Goal: Task Accomplishment & Management: Use online tool/utility

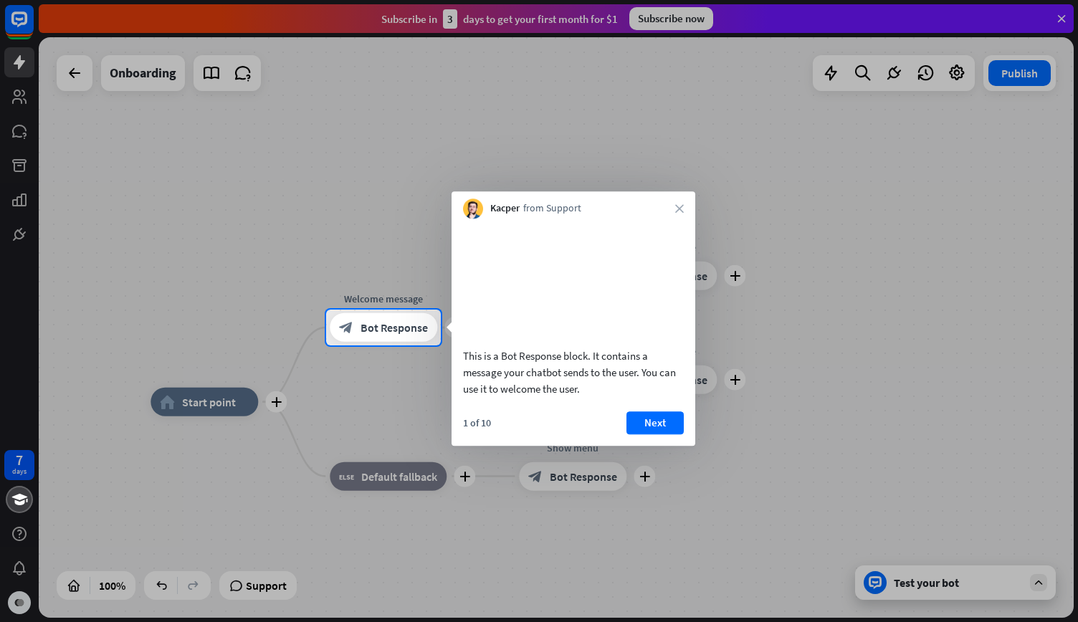
drag, startPoint x: 522, startPoint y: 371, endPoint x: 632, endPoint y: 371, distance: 110.4
click at [632, 371] on div "This is a Bot Response block. It contains a message your chatbot sends to the u…" at bounding box center [573, 372] width 221 height 49
click at [663, 434] on button "Next" at bounding box center [655, 422] width 57 height 23
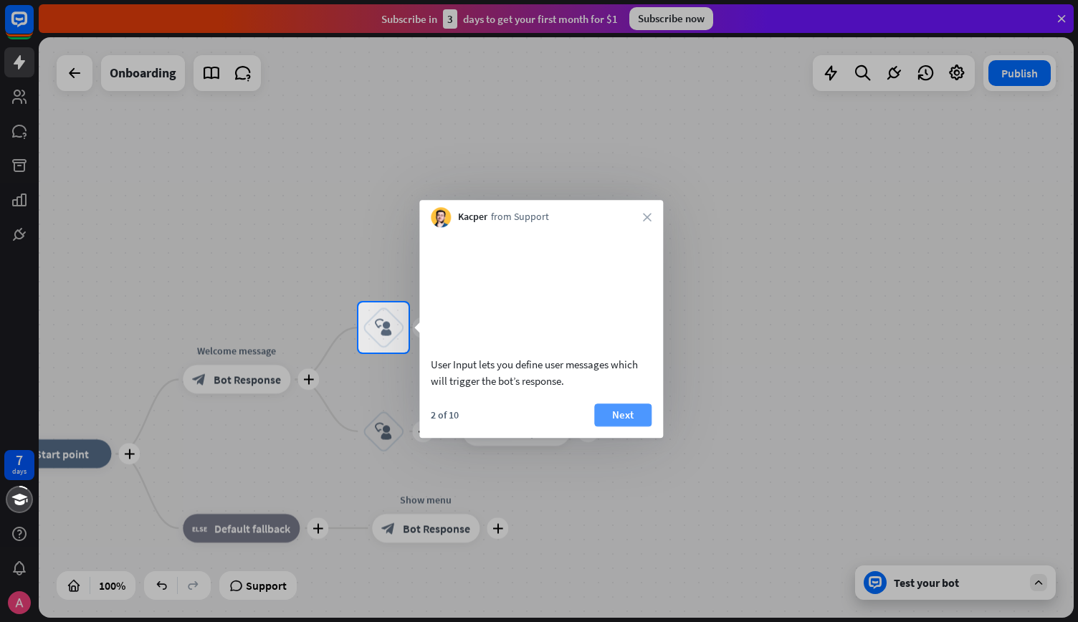
click at [622, 427] on button "Next" at bounding box center [622, 415] width 57 height 23
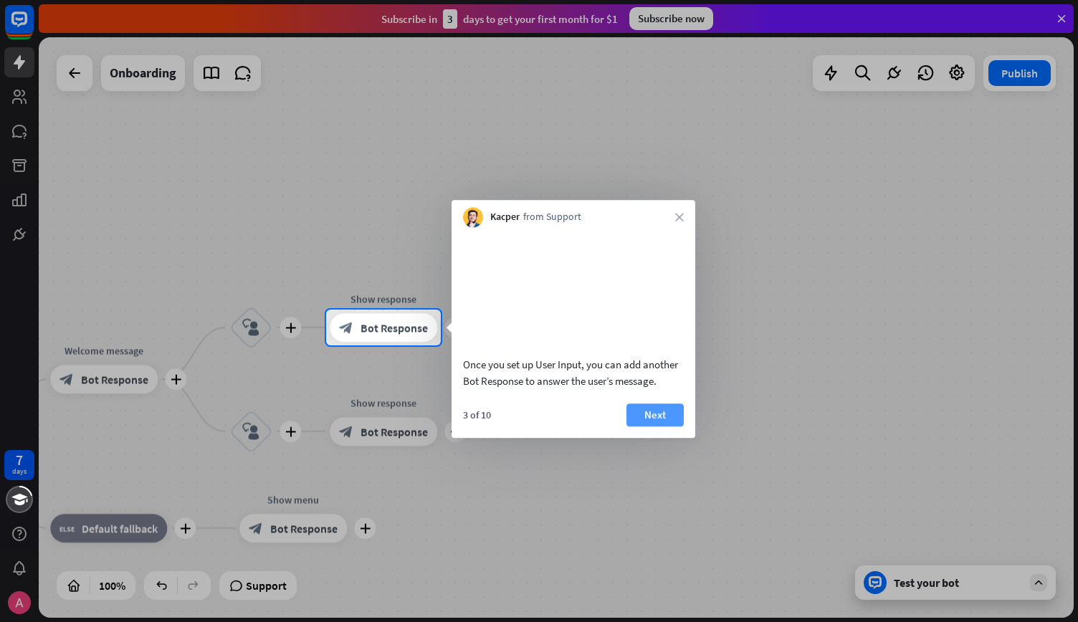
click at [644, 427] on button "Next" at bounding box center [655, 415] width 57 height 23
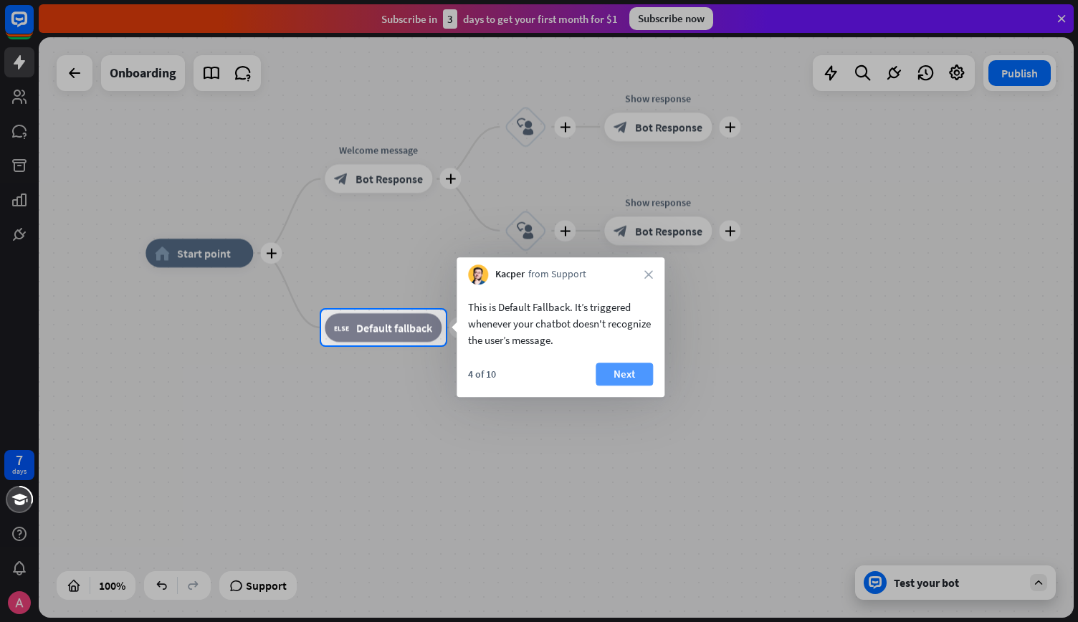
click at [618, 377] on button "Next" at bounding box center [624, 374] width 57 height 23
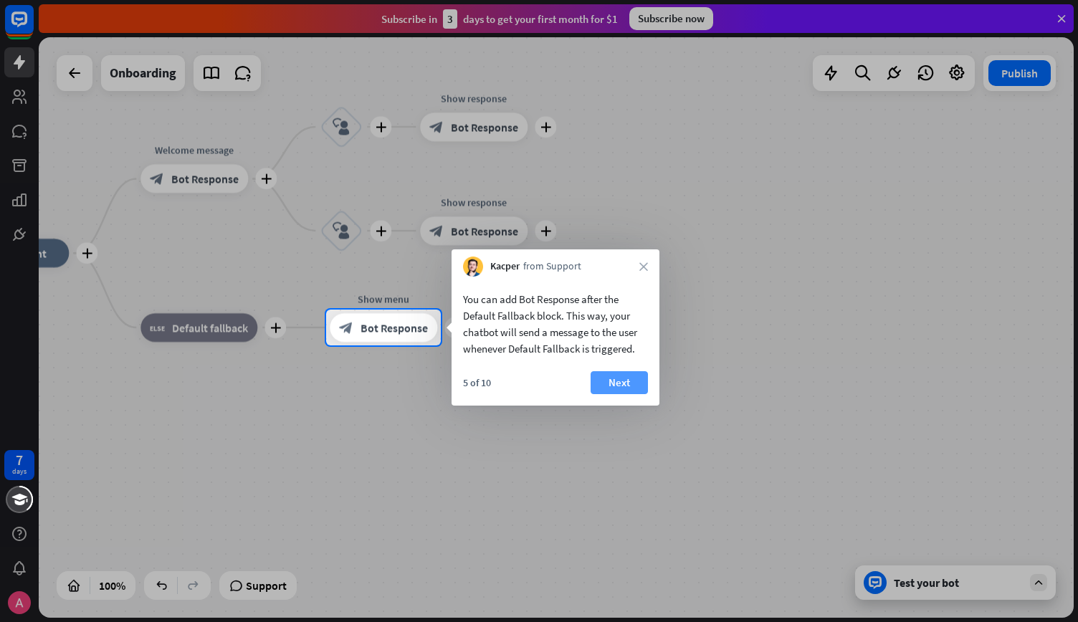
click at [623, 373] on button "Next" at bounding box center [619, 382] width 57 height 23
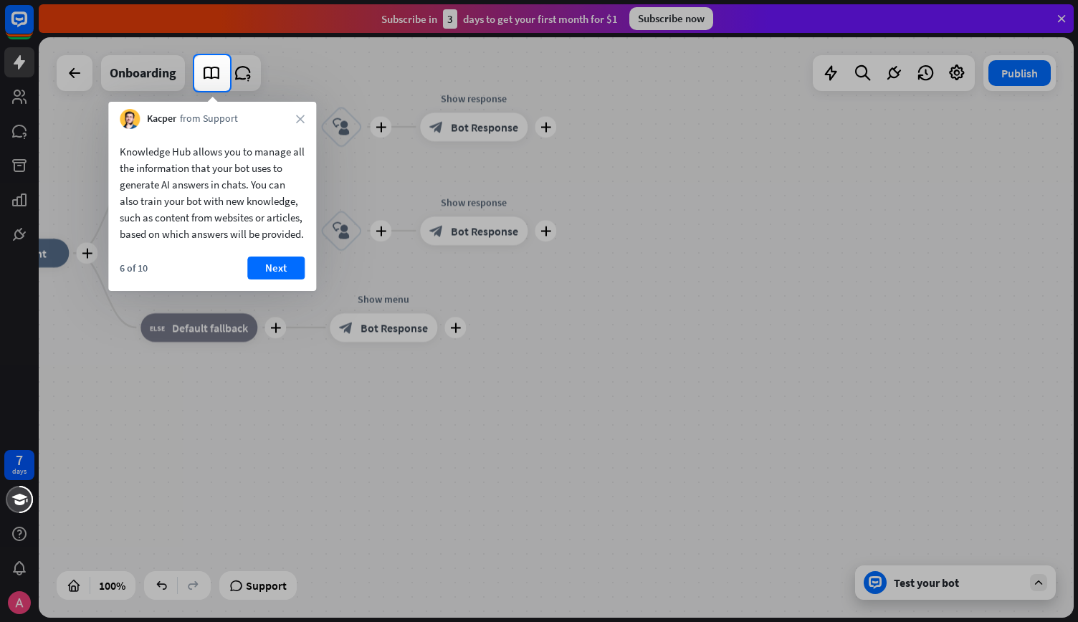
click at [293, 120] on div "Kacper from Support close" at bounding box center [212, 115] width 208 height 27
click at [305, 123] on div "Kacper from Support close" at bounding box center [212, 115] width 208 height 27
click at [303, 121] on icon "close" at bounding box center [300, 119] width 9 height 9
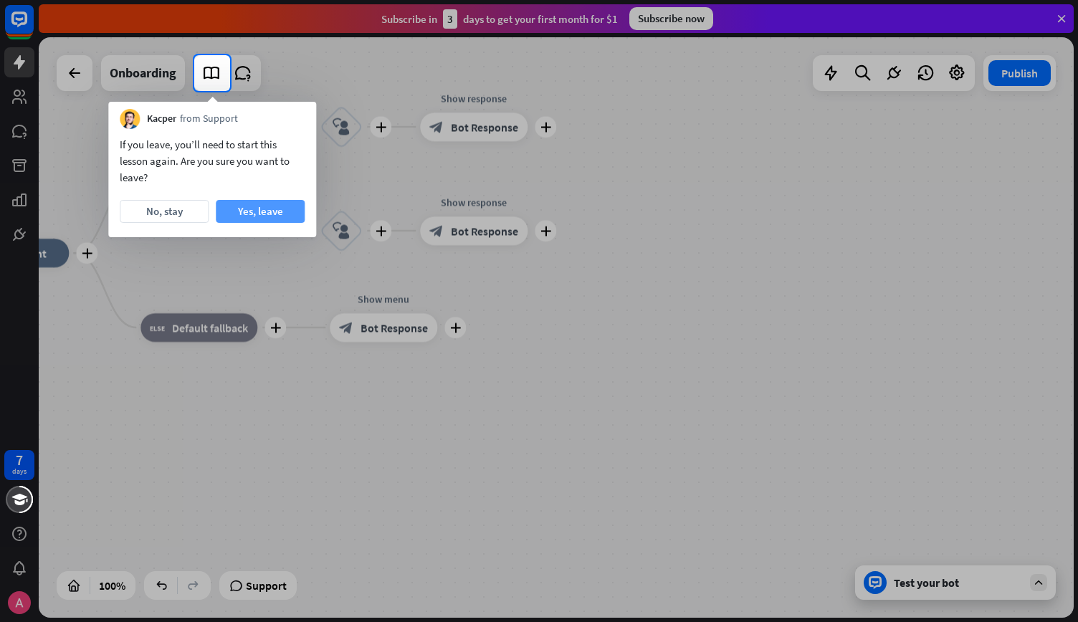
click at [271, 209] on button "Yes, leave" at bounding box center [260, 211] width 89 height 23
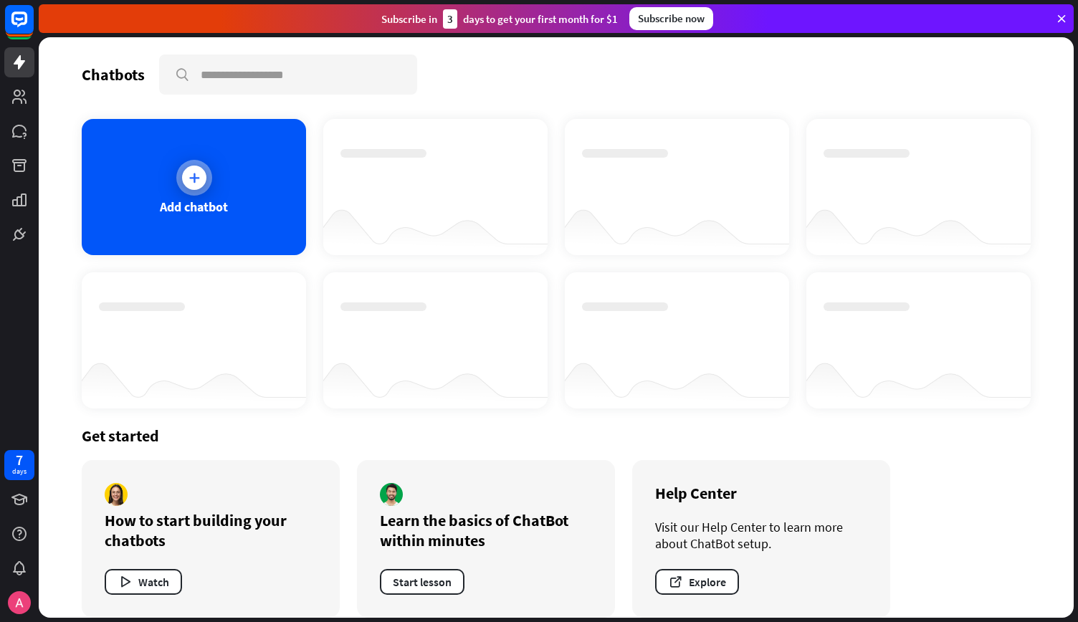
click at [187, 181] on icon at bounding box center [194, 178] width 14 height 14
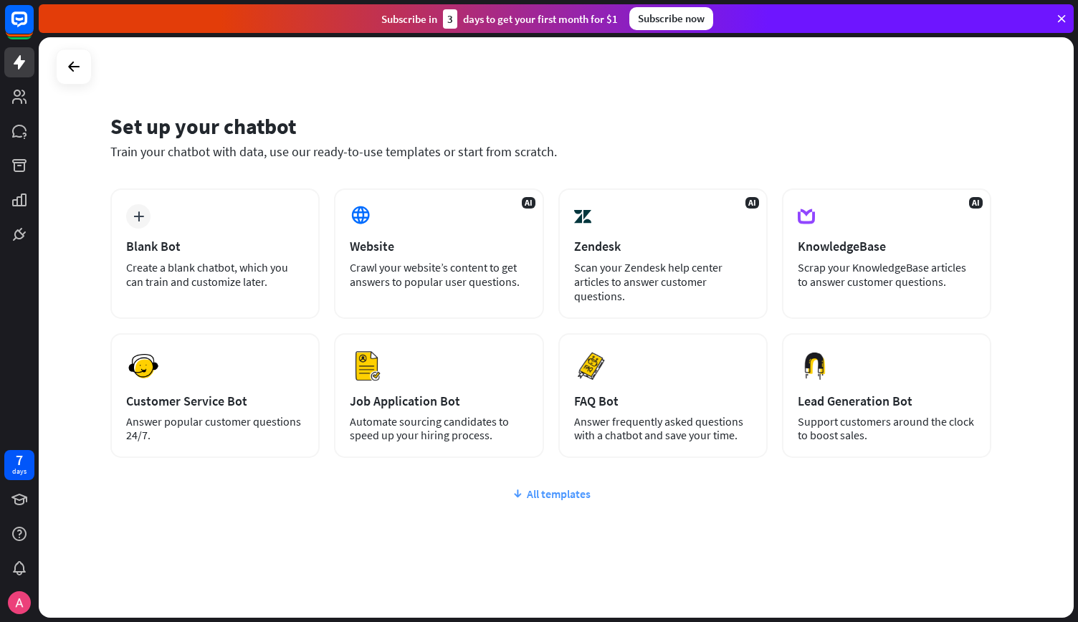
click at [552, 500] on div "All templates" at bounding box center [550, 494] width 881 height 14
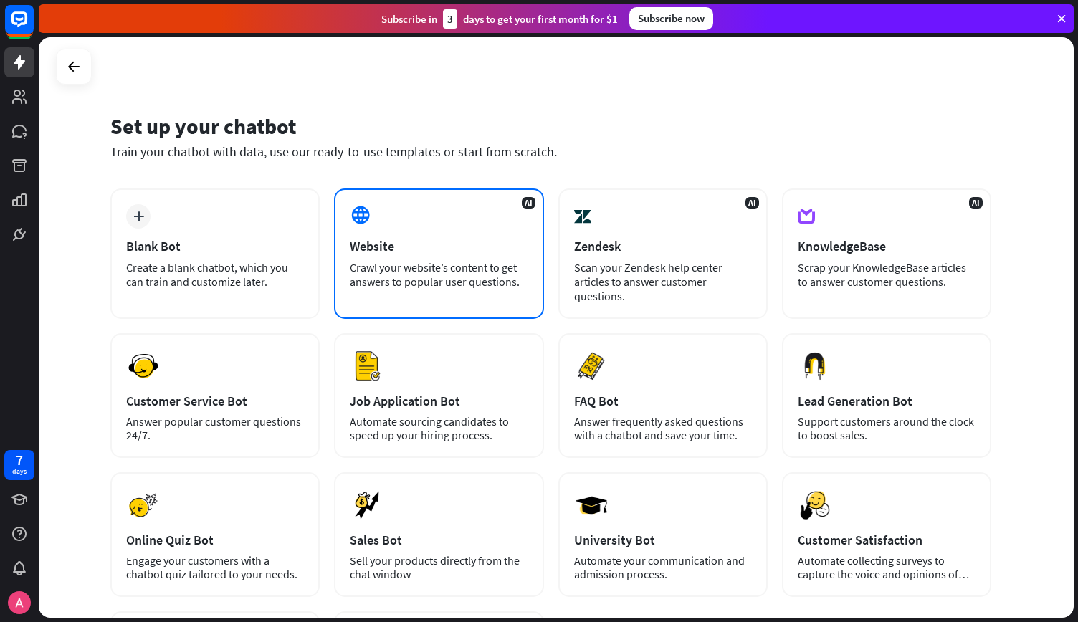
click at [378, 260] on div "Crawl your website’s content to get answers to popular user questions." at bounding box center [439, 274] width 178 height 29
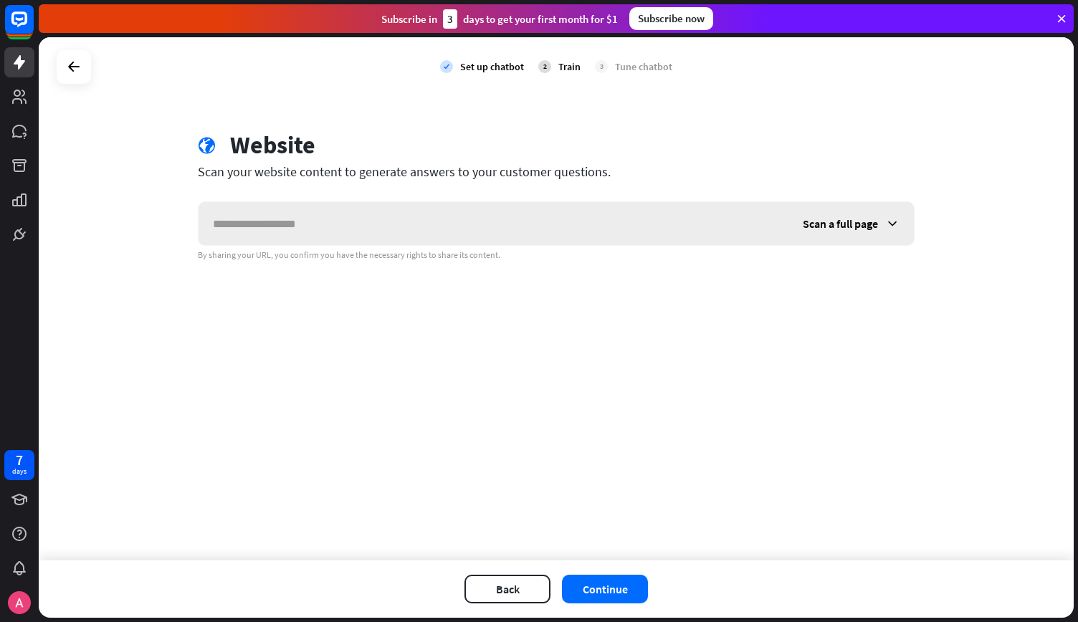
click at [363, 227] on input "text" at bounding box center [494, 223] width 590 height 43
click at [333, 224] on input "text" at bounding box center [494, 223] width 590 height 43
paste input "**********"
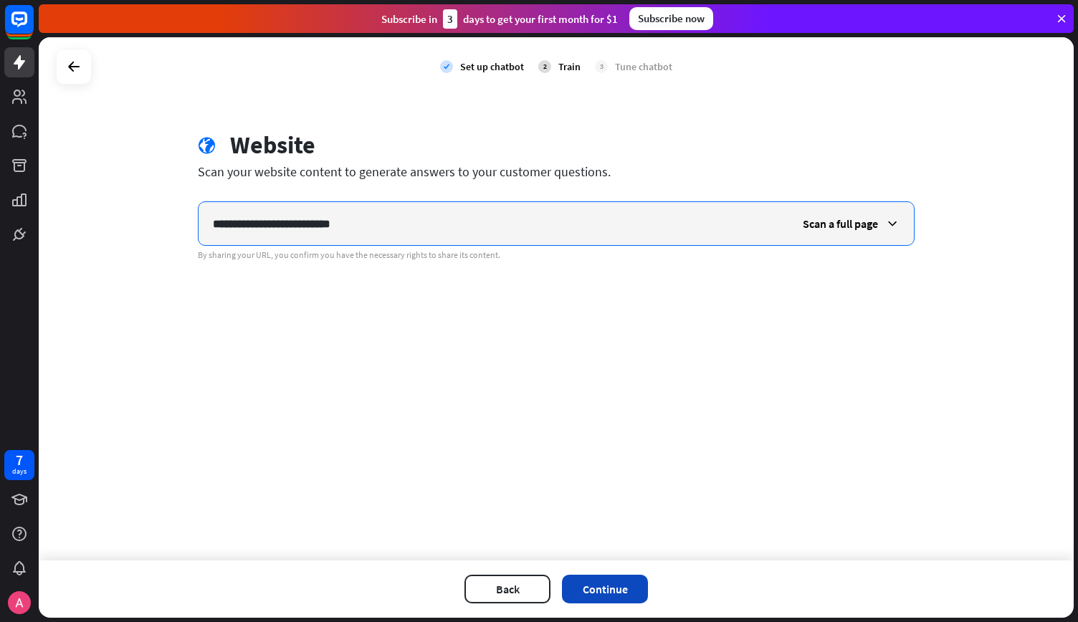
type input "**********"
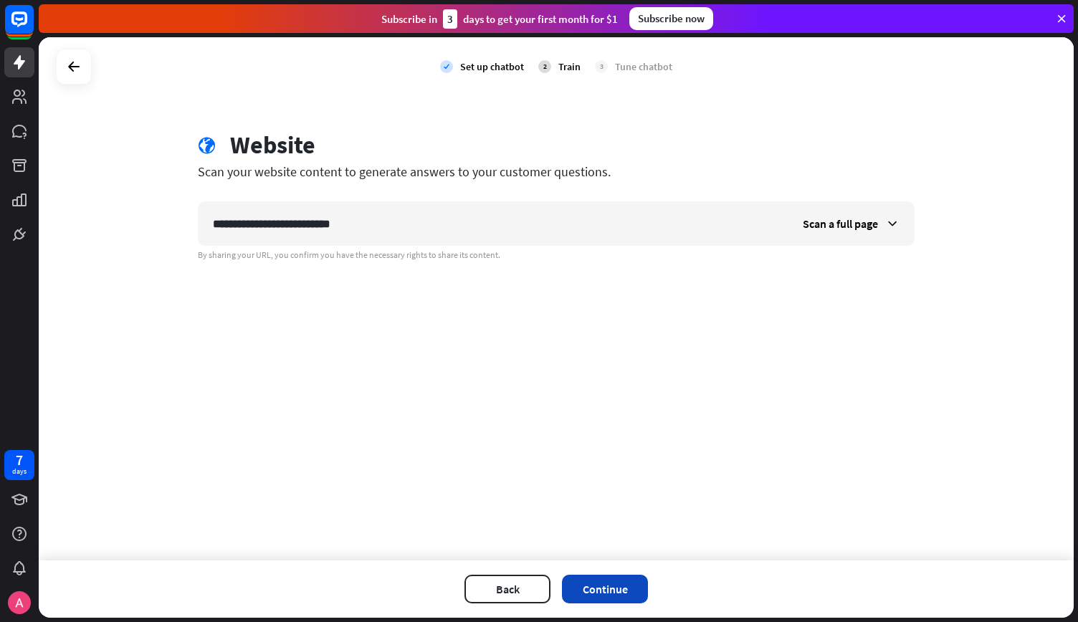
click at [606, 589] on button "Continue" at bounding box center [605, 589] width 86 height 29
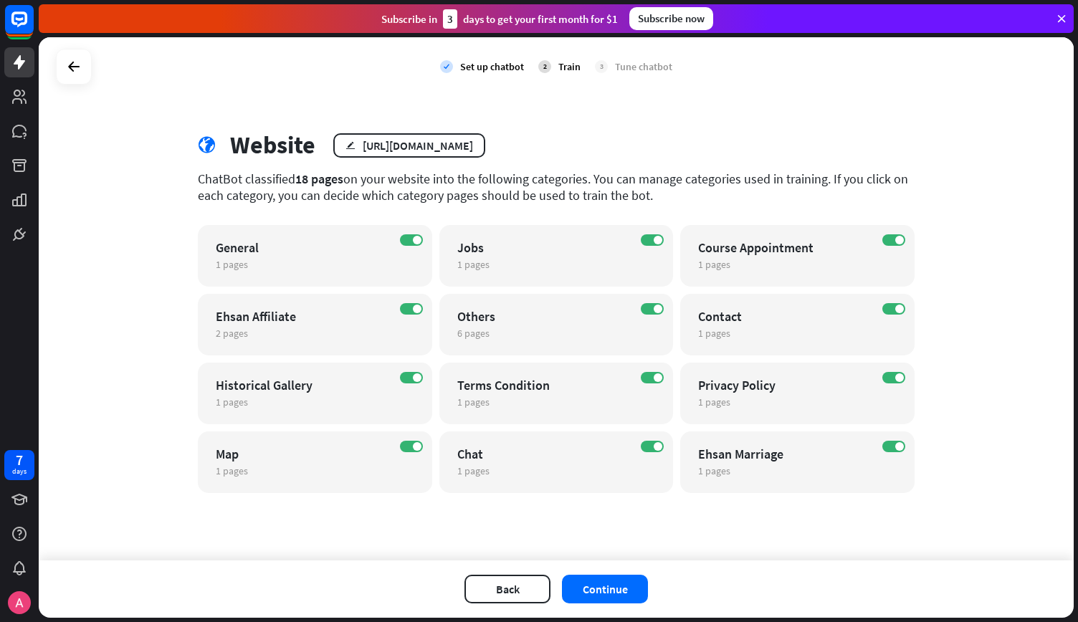
click at [606, 589] on button "Continue" at bounding box center [605, 589] width 86 height 29
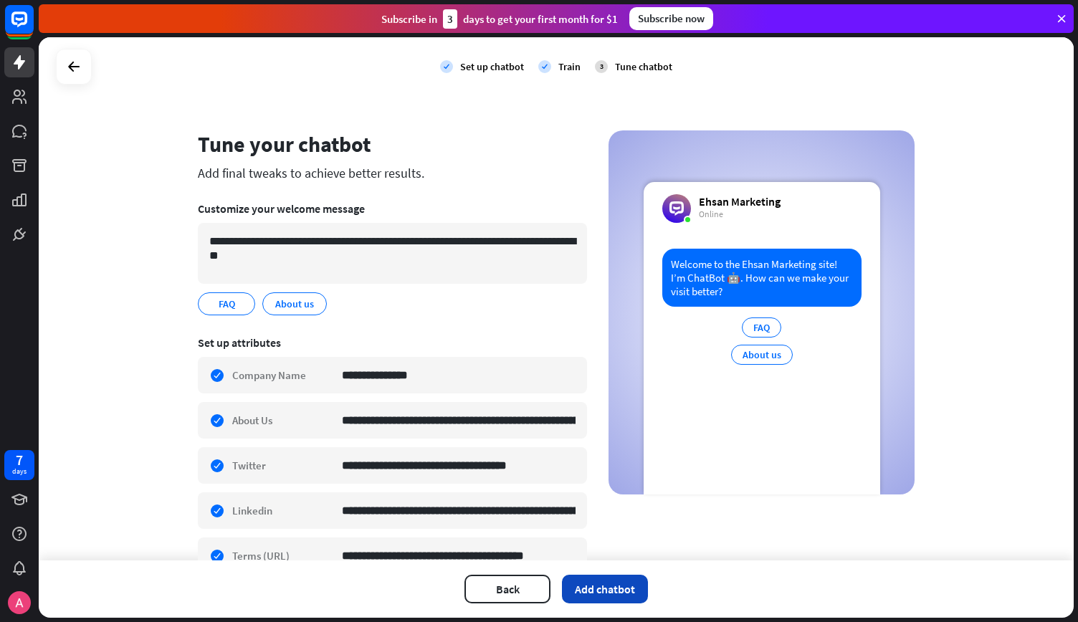
click at [604, 578] on button "Add chatbot" at bounding box center [605, 589] width 86 height 29
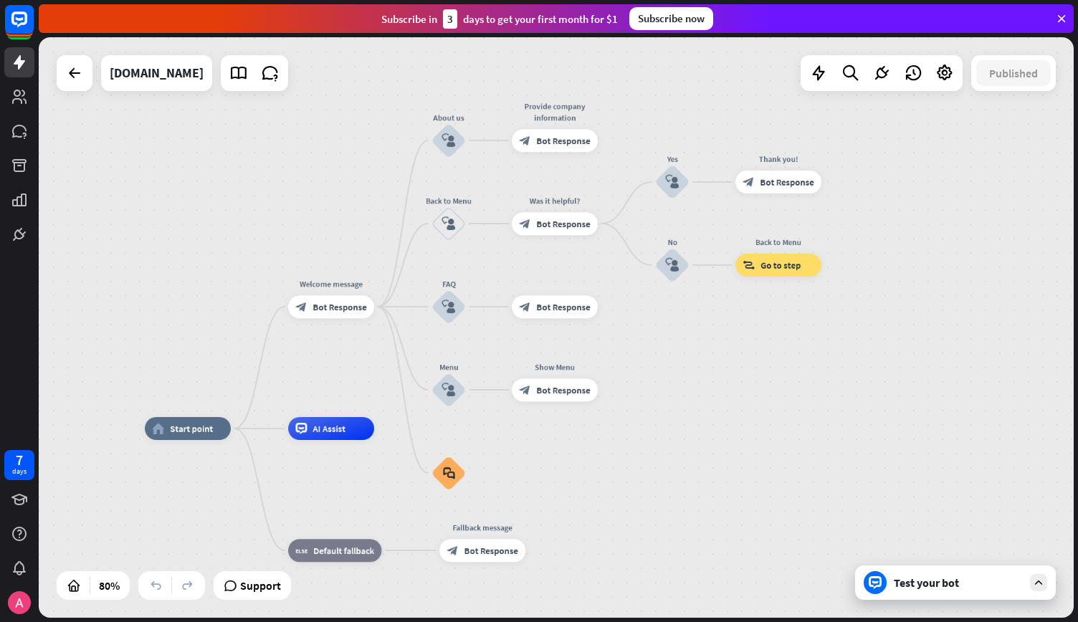
drag, startPoint x: 951, startPoint y: 310, endPoint x: 728, endPoint y: 399, distance: 239.6
click at [728, 399] on div "home_2 Start point Welcome message block_bot_response Bot Response About us blo…" at bounding box center [556, 327] width 1035 height 581
click at [787, 272] on div "block_goto Go to step" at bounding box center [778, 265] width 86 height 23
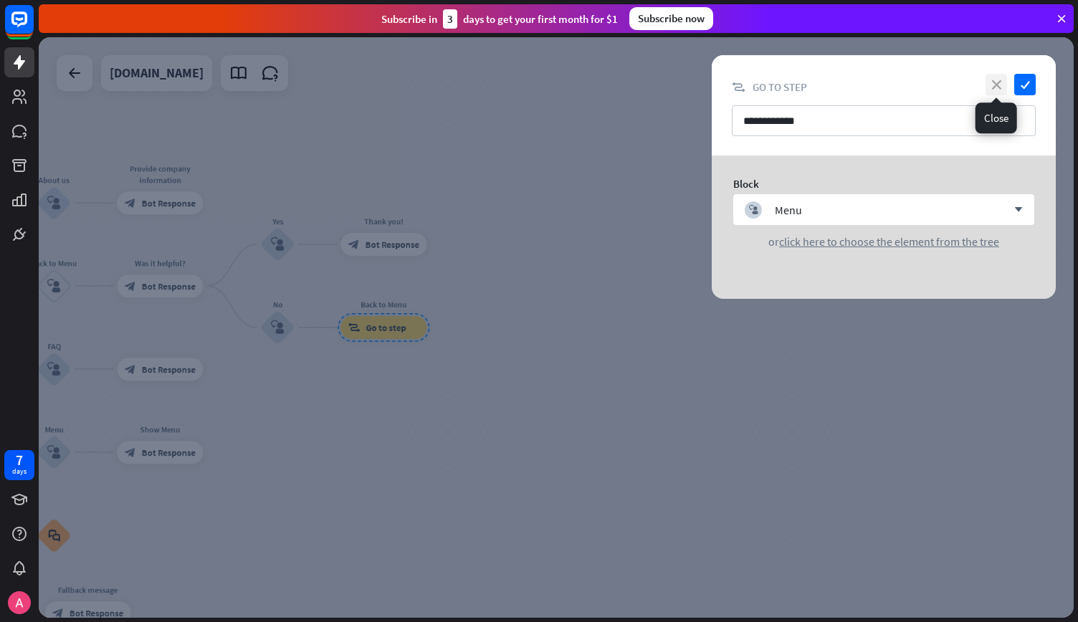
click at [996, 90] on icon "close" at bounding box center [997, 85] width 22 height 22
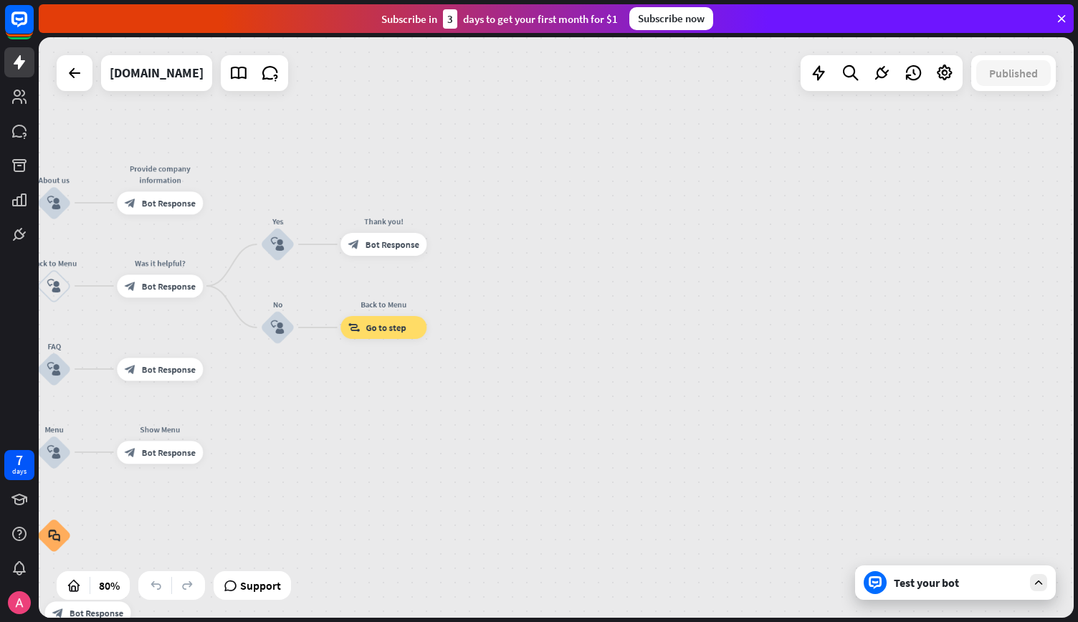
click at [910, 578] on div "Test your bot" at bounding box center [958, 583] width 129 height 14
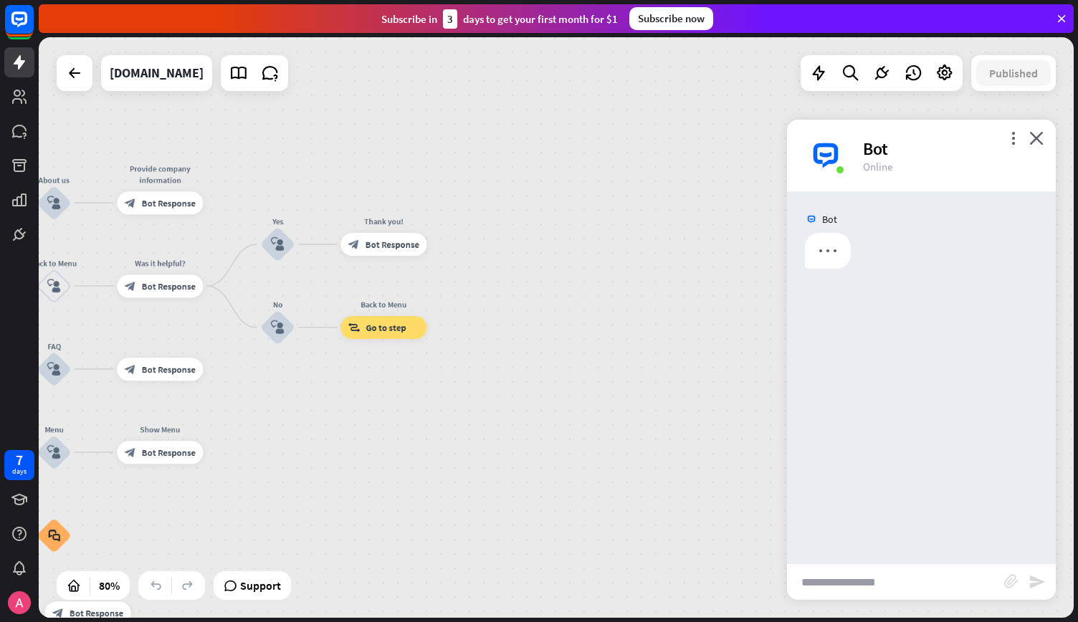
click at [910, 578] on input "text" at bounding box center [895, 582] width 217 height 36
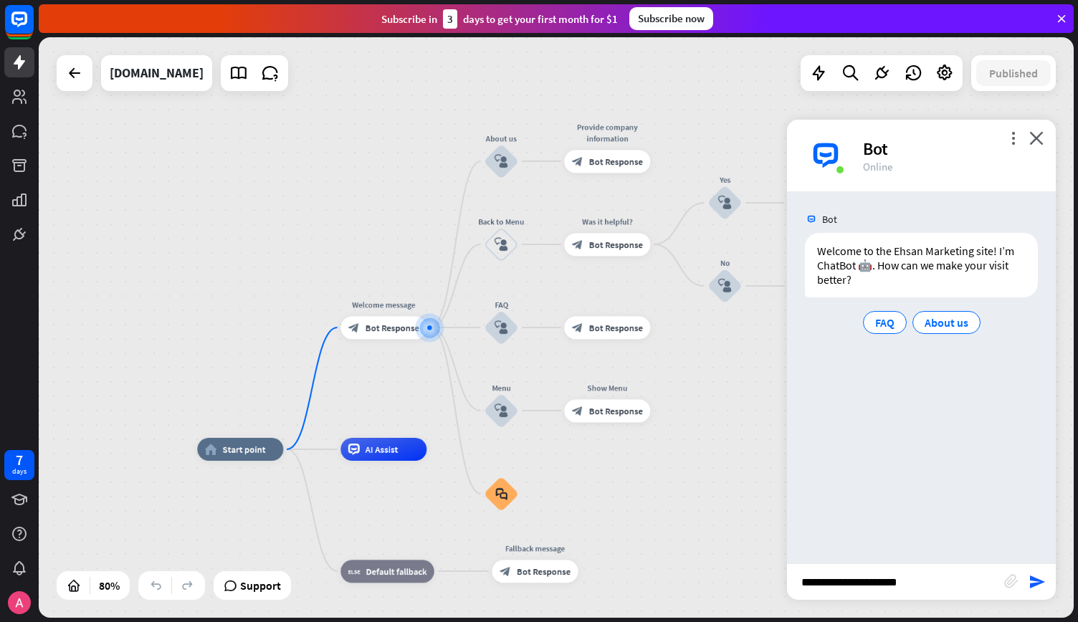
type input "**********"
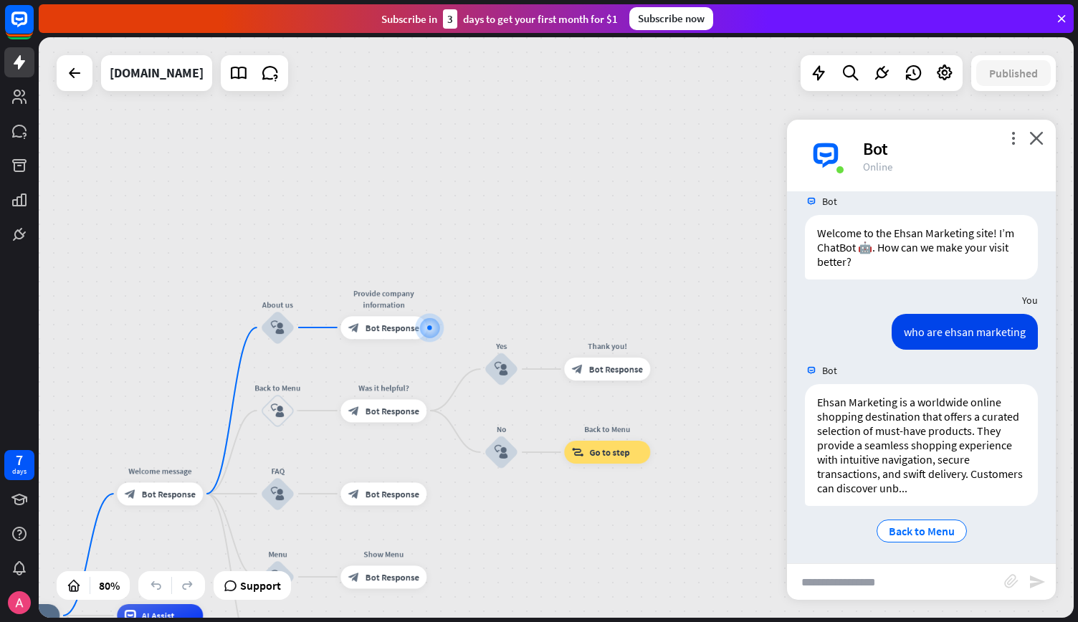
scroll to position [22, 0]
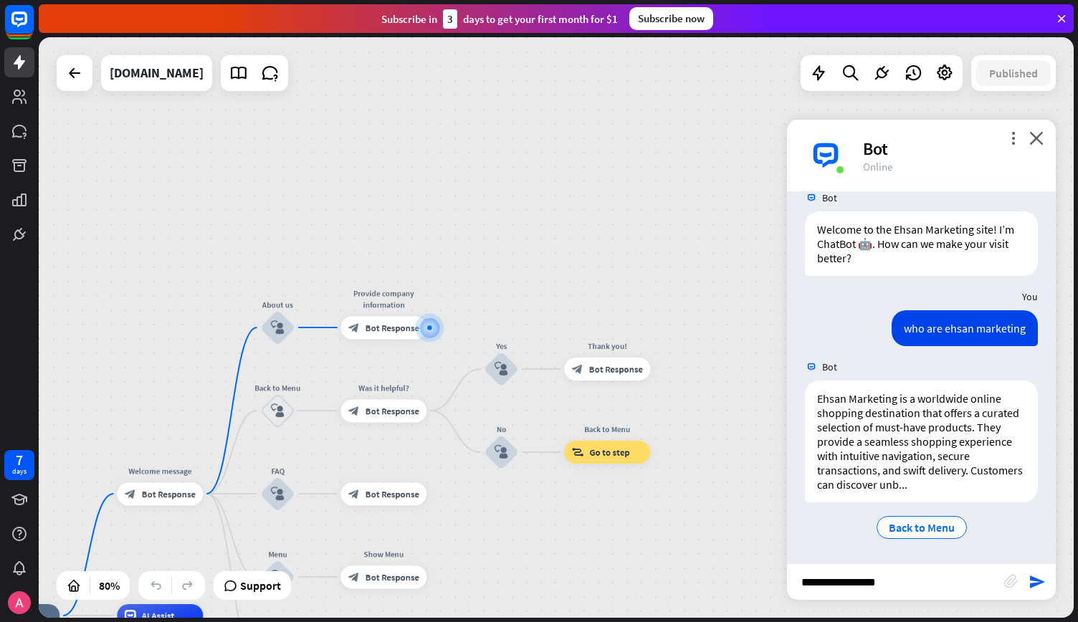
type input "**********"
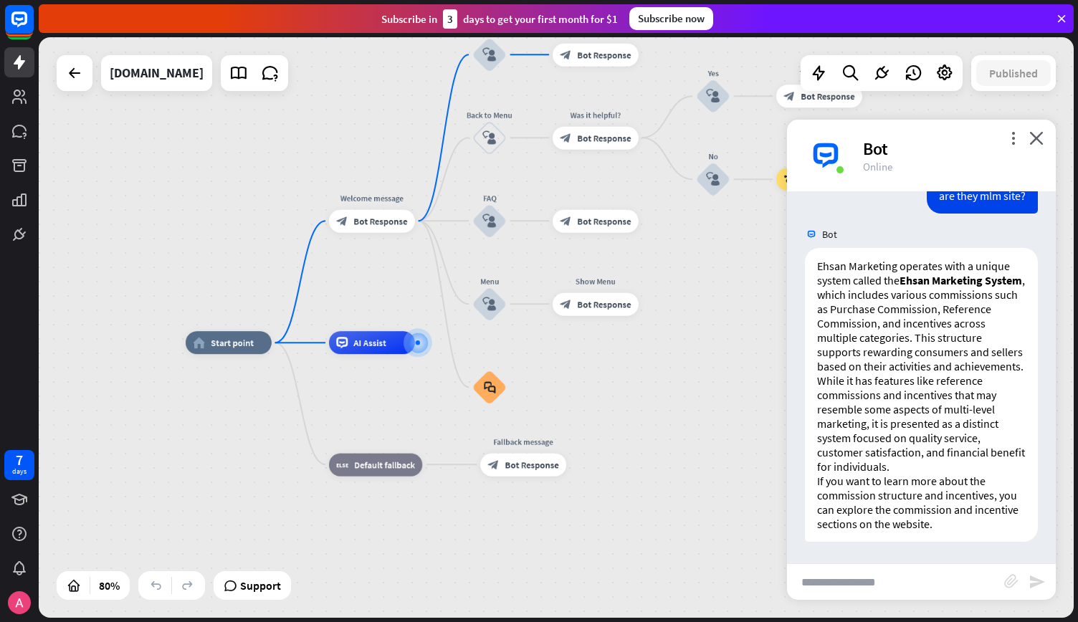
scroll to position [394, 0]
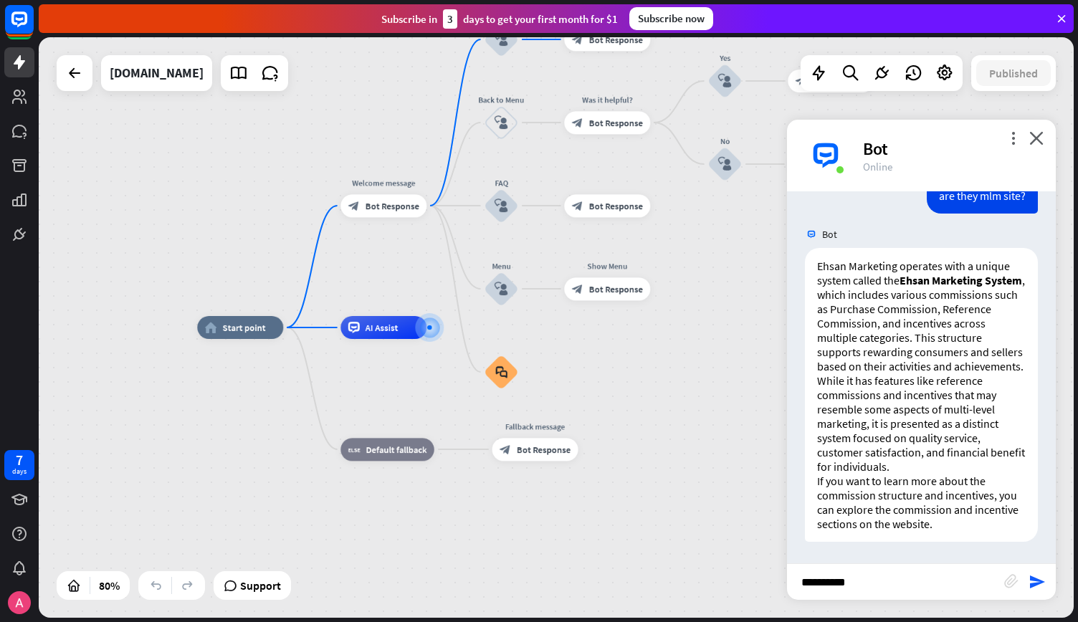
type input "**********"
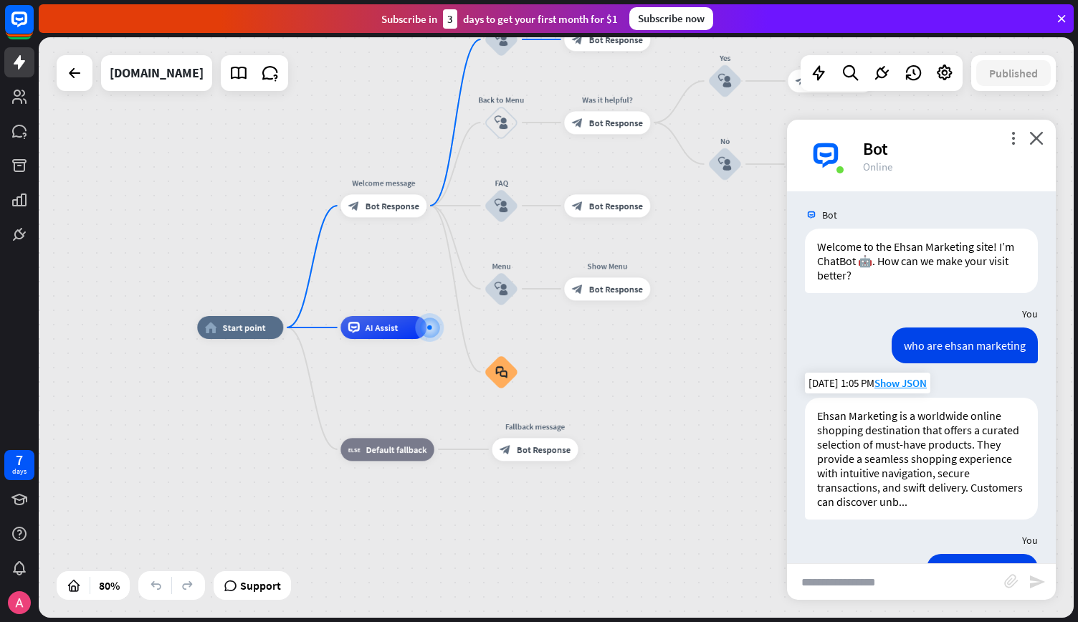
scroll to position [578, 0]
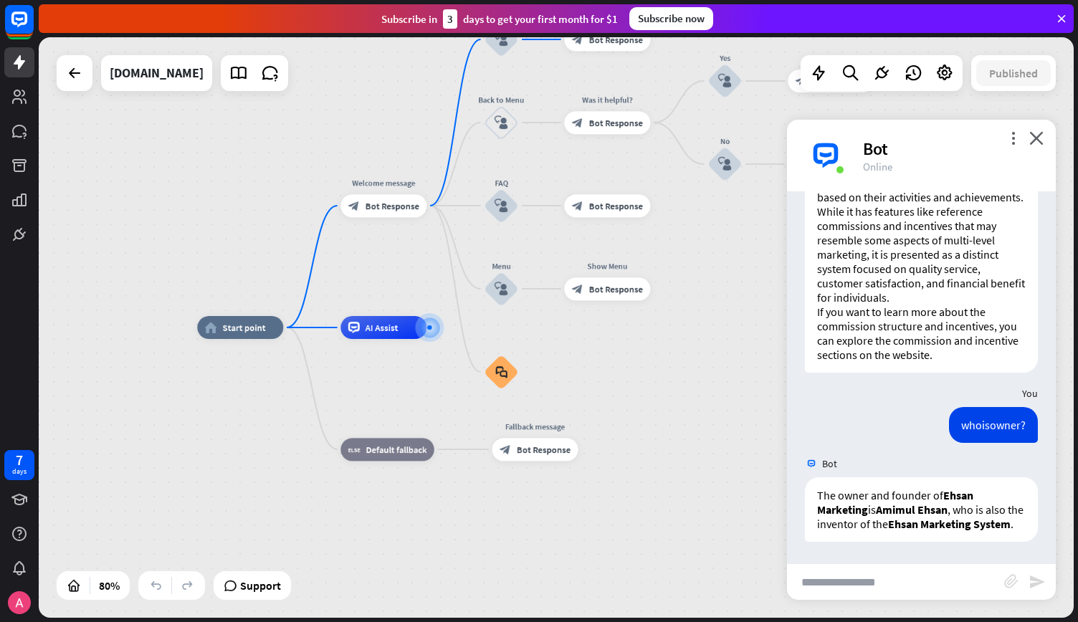
click at [857, 580] on input "text" at bounding box center [895, 582] width 217 height 36
type input "**********"
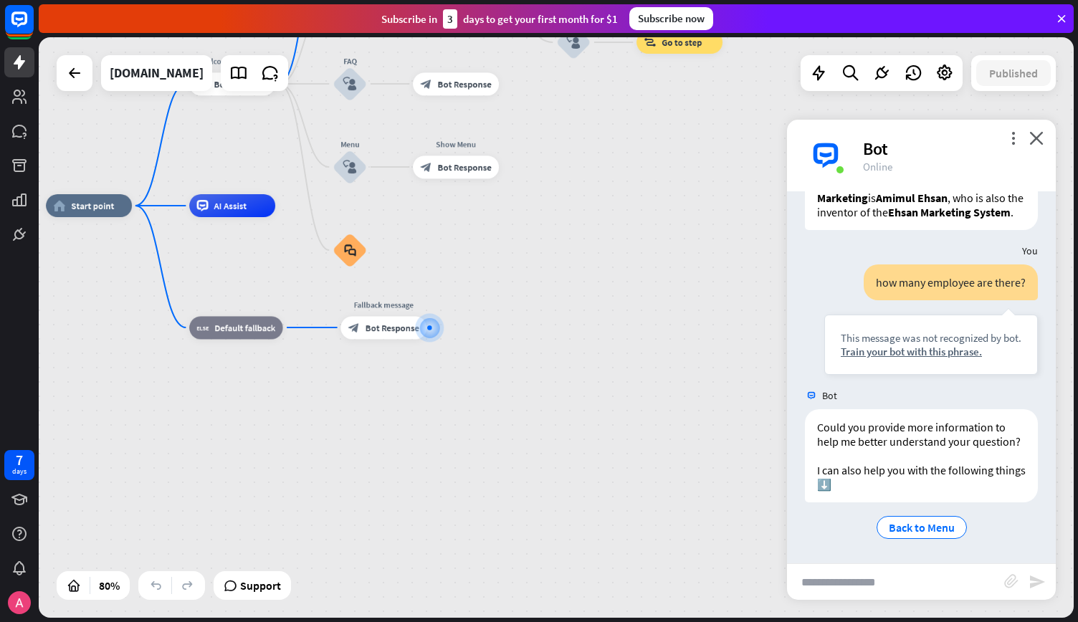
scroll to position [904, 0]
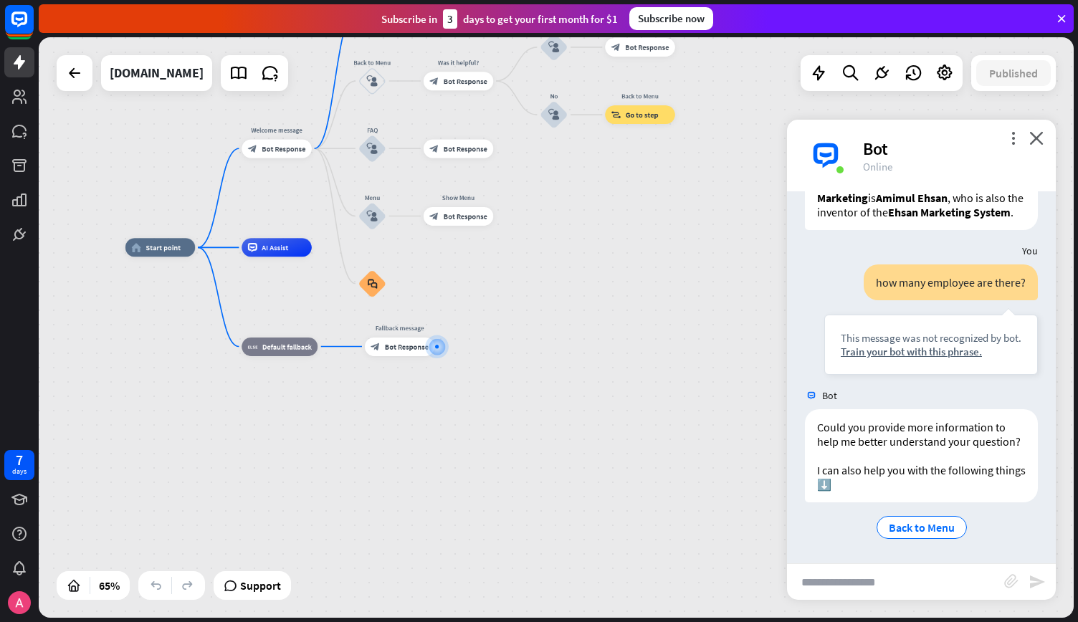
click at [912, 542] on div "Could you provide more information to help me better understand your question? …" at bounding box center [921, 479] width 269 height 140
click at [913, 533] on span "Back to Menu" at bounding box center [922, 527] width 66 height 14
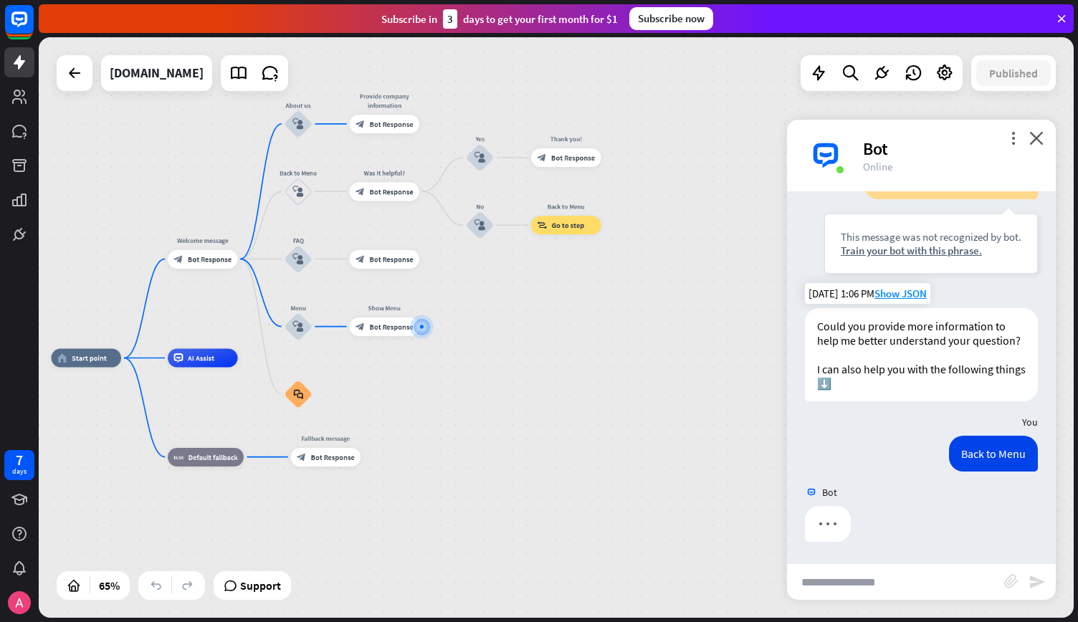
scroll to position [1005, 0]
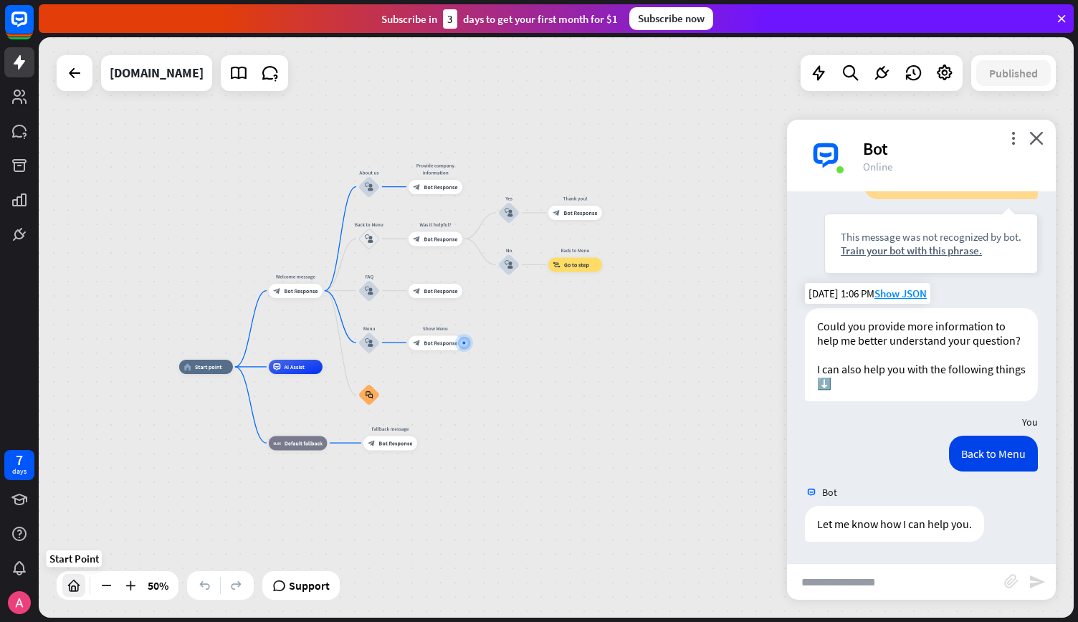
click at [75, 586] on icon at bounding box center [74, 585] width 14 height 14
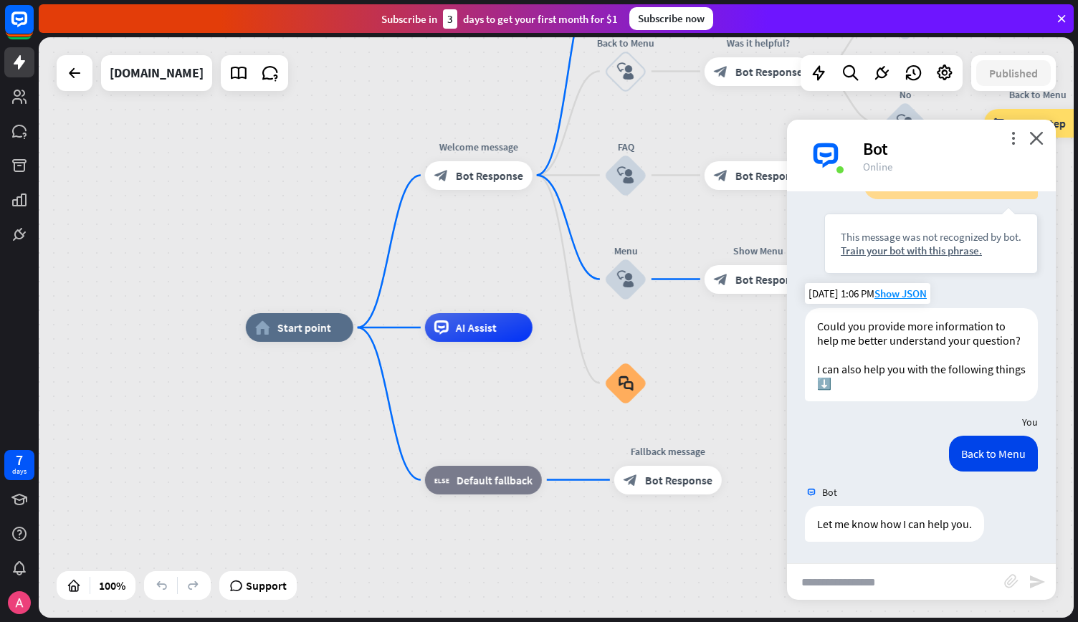
click at [57, 71] on div at bounding box center [75, 73] width 36 height 36
click at [19, 100] on icon at bounding box center [19, 97] width 14 height 14
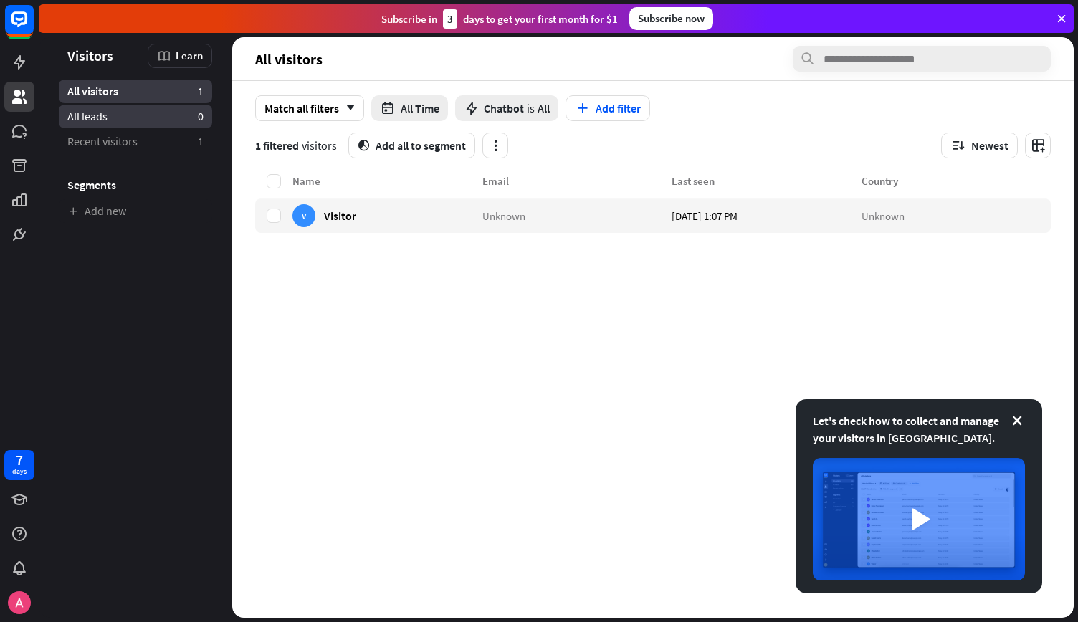
click at [76, 118] on span "All leads" at bounding box center [87, 116] width 40 height 15
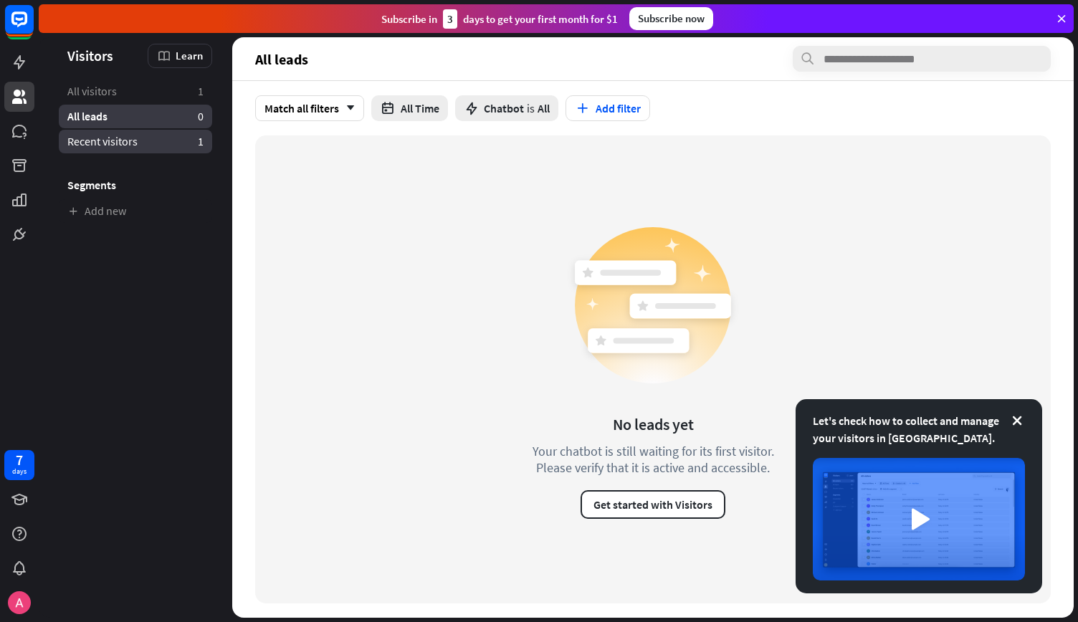
click at [86, 139] on span "Recent visitors" at bounding box center [102, 141] width 70 height 15
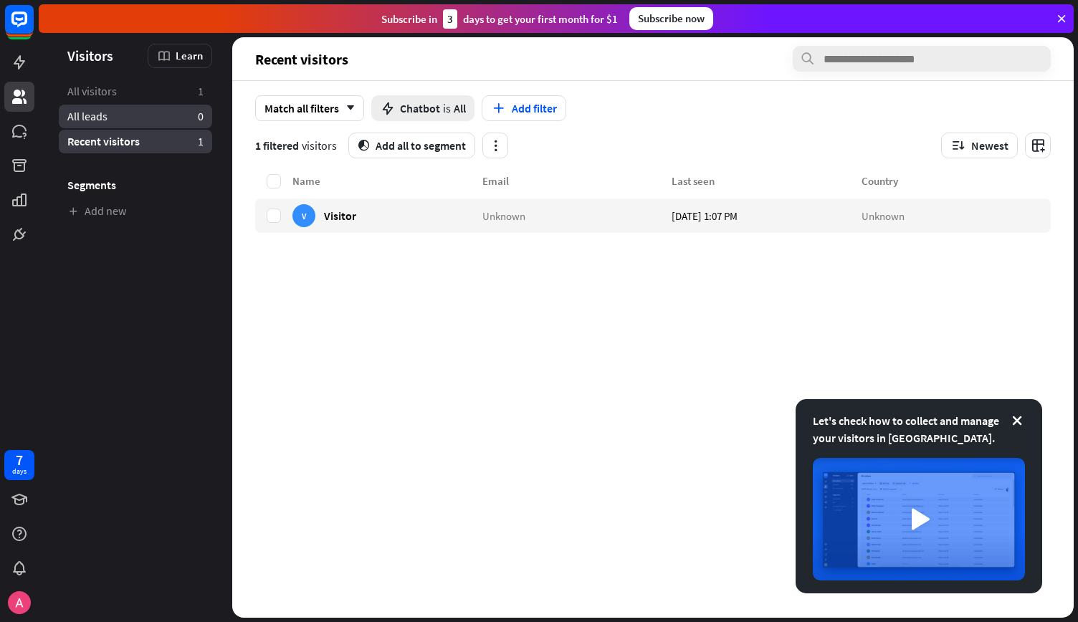
click at [96, 107] on link "All leads 0" at bounding box center [135, 117] width 153 height 24
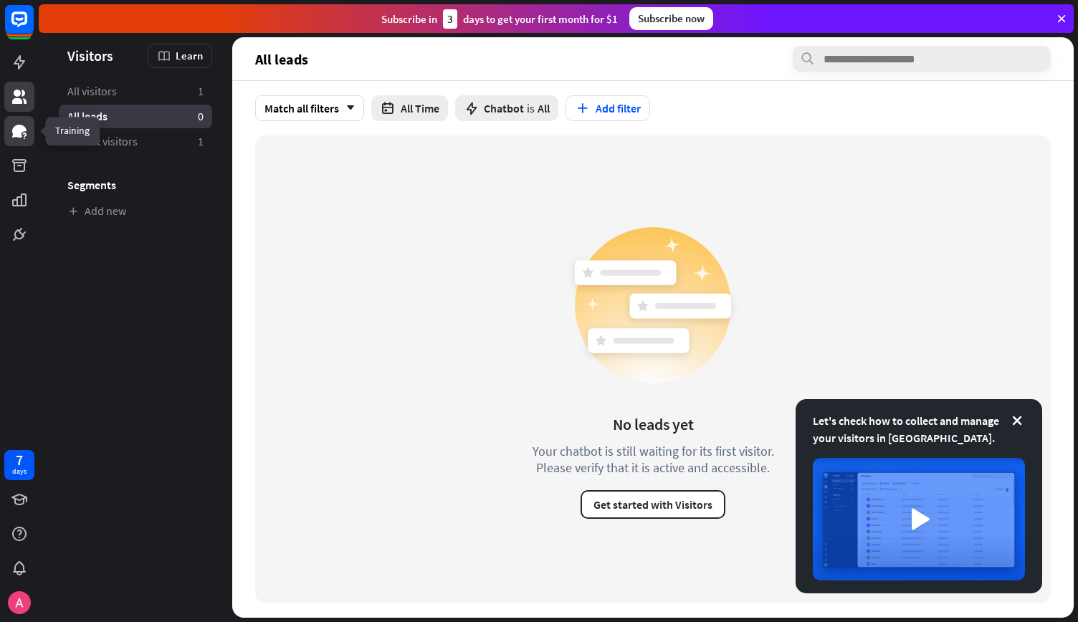
click at [14, 120] on link at bounding box center [19, 131] width 30 height 30
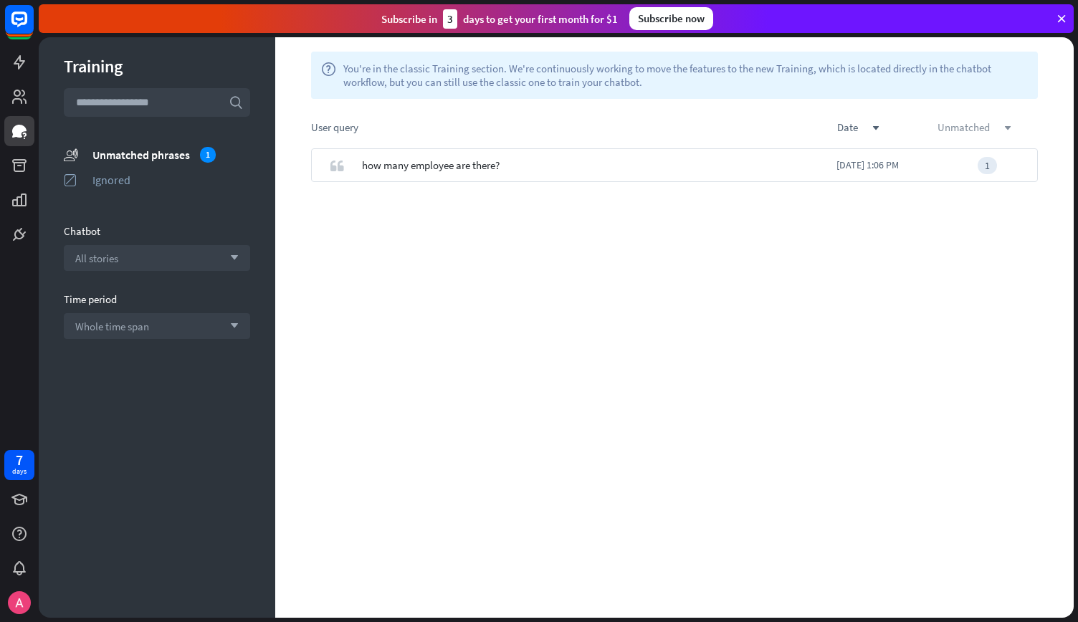
click at [983, 123] on div "unmatched down" at bounding box center [988, 127] width 100 height 14
click at [1008, 128] on icon "down" at bounding box center [1007, 128] width 7 height 7
click at [546, 252] on div "quote how many employee are there? [DATE] 1:06 PM 1" at bounding box center [674, 383] width 799 height 470
click at [28, 163] on link at bounding box center [19, 166] width 30 height 30
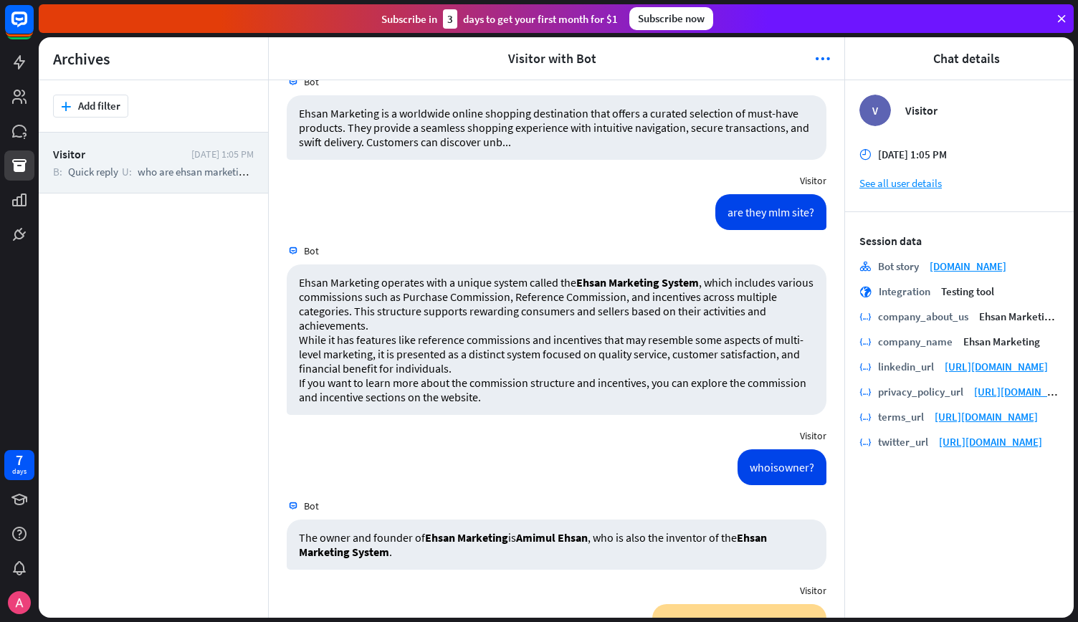
scroll to position [166, 0]
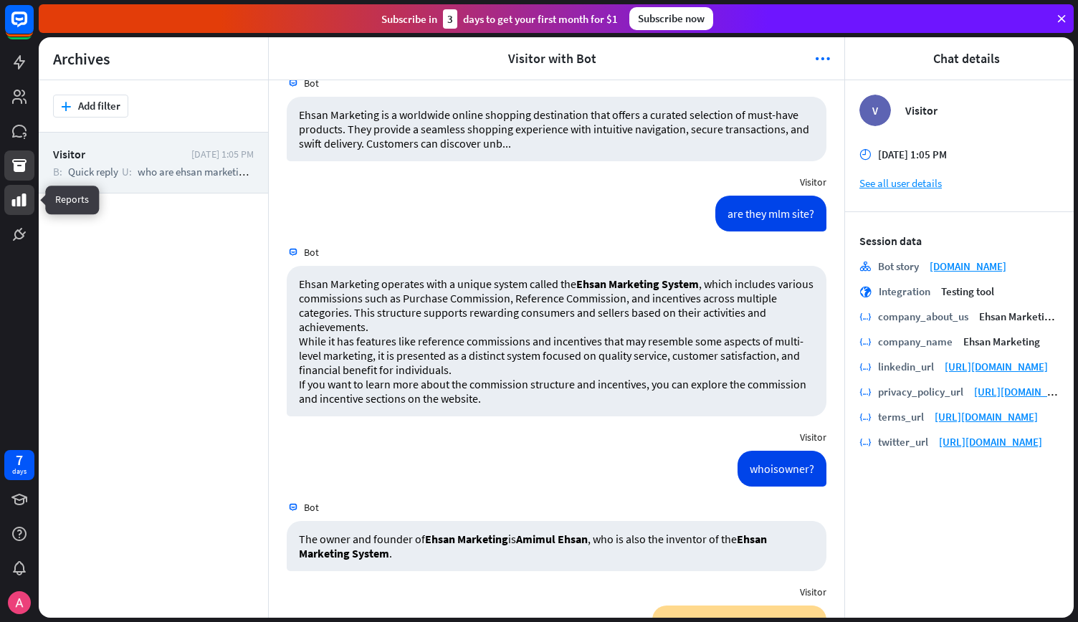
click at [14, 204] on icon at bounding box center [19, 200] width 14 height 13
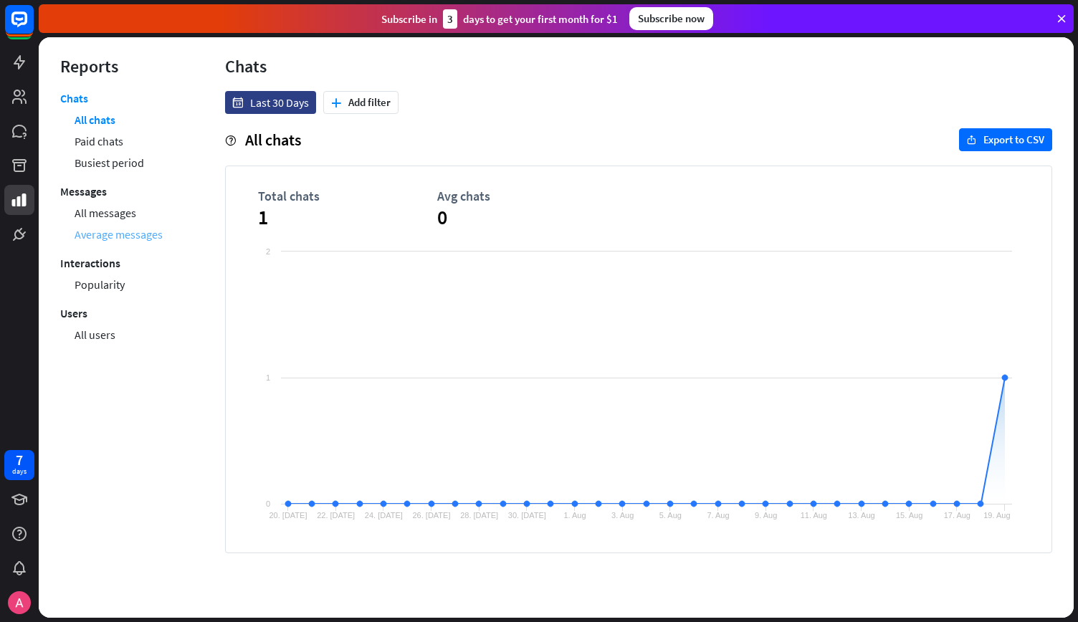
click at [117, 235] on link "Average messages" at bounding box center [119, 235] width 88 height 22
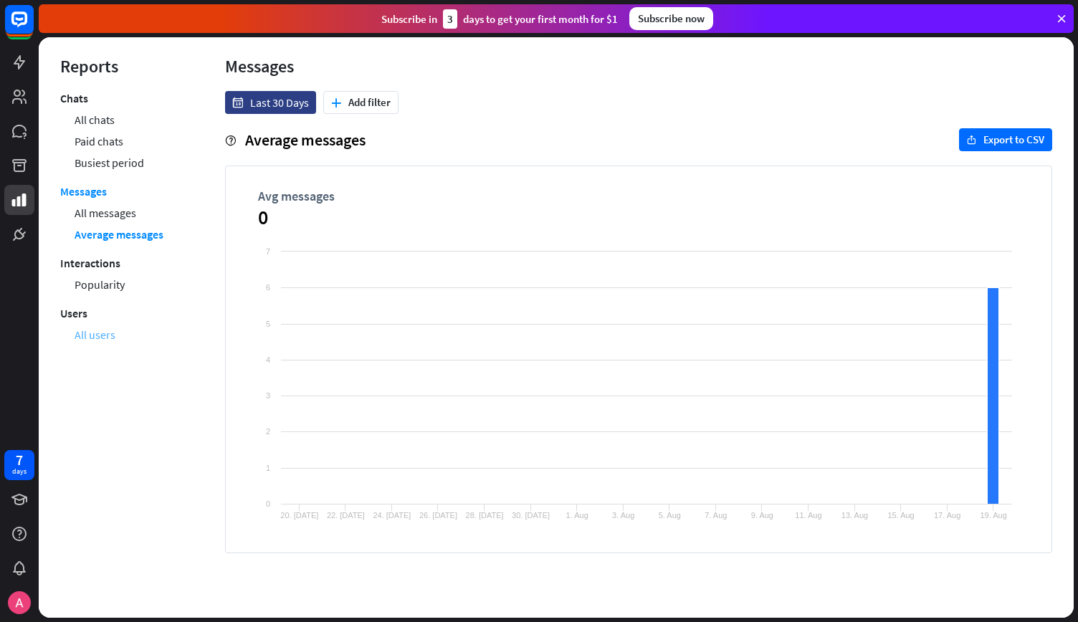
click at [103, 325] on link "All users" at bounding box center [95, 335] width 41 height 22
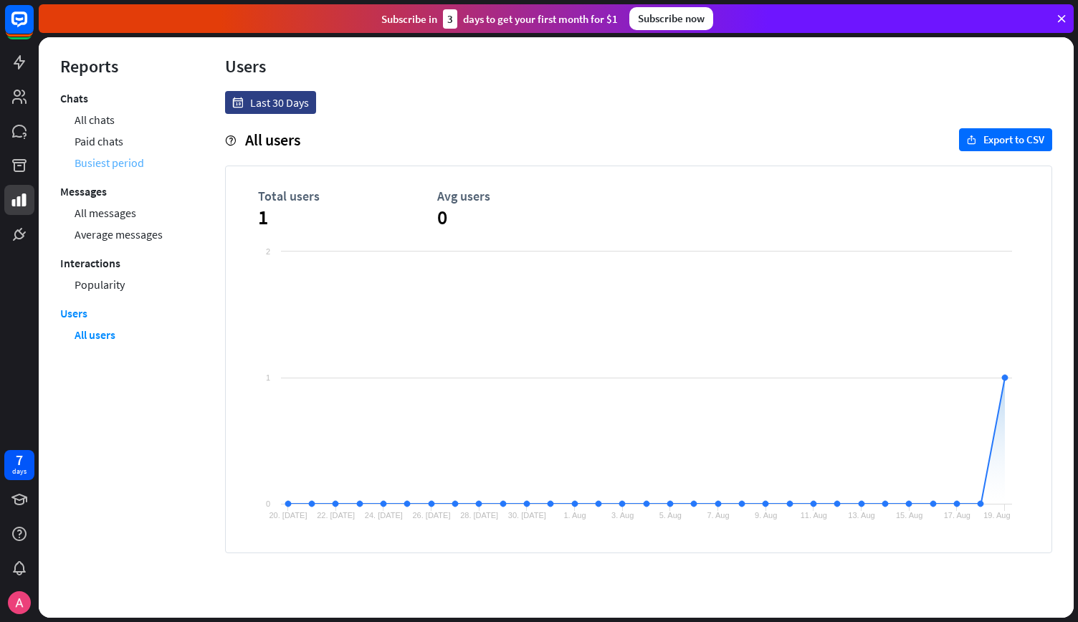
click at [107, 166] on link "Busiest period" at bounding box center [110, 163] width 70 height 22
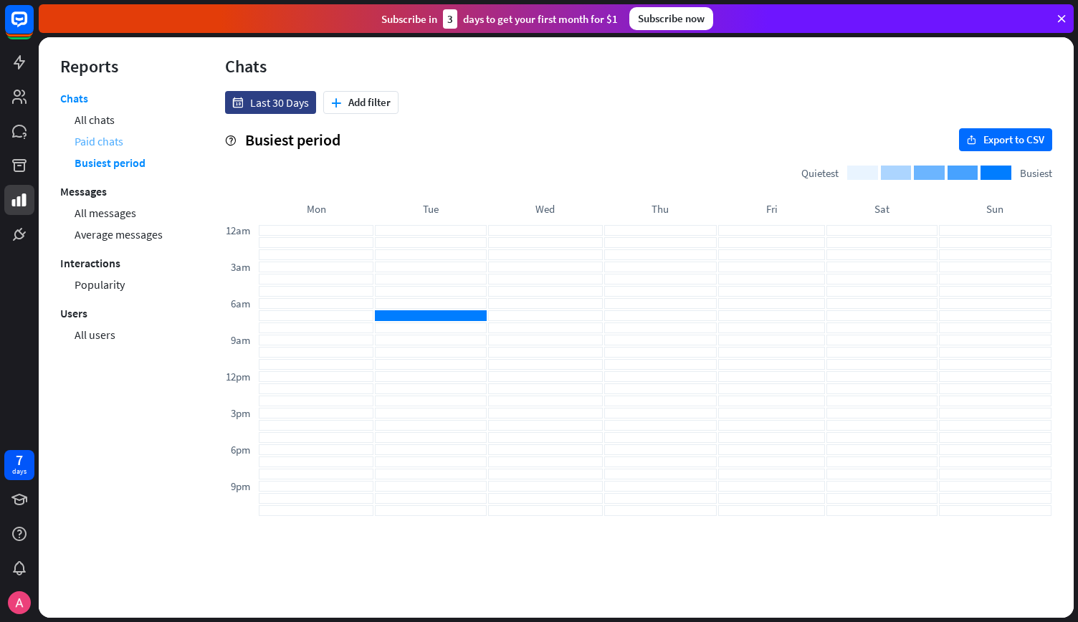
click at [106, 143] on link "Paid chats" at bounding box center [99, 141] width 49 height 22
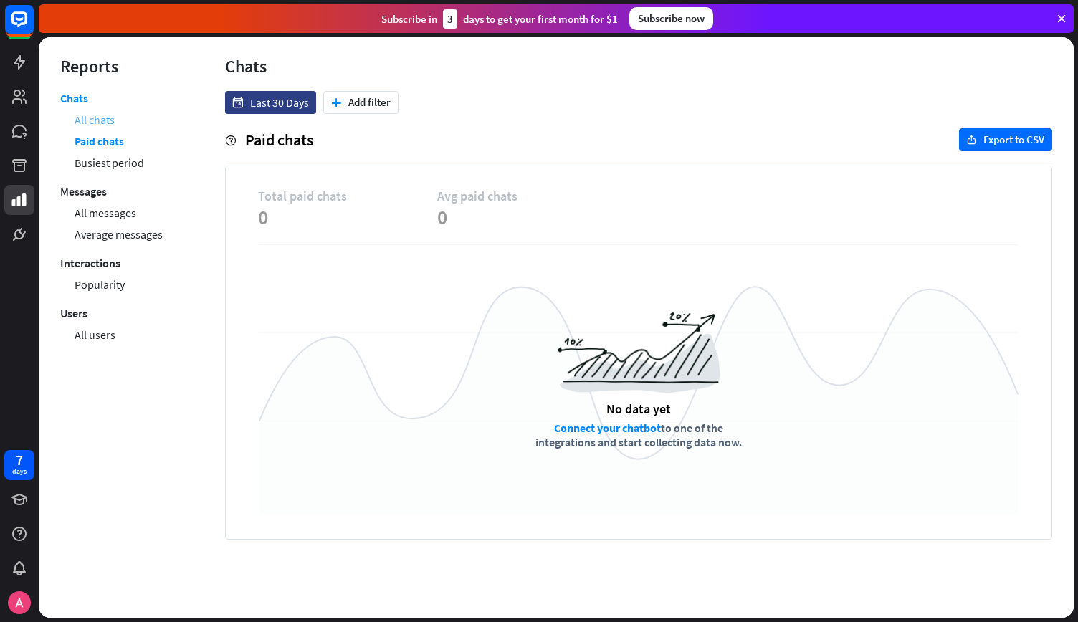
click at [97, 121] on link "All chats" at bounding box center [95, 120] width 40 height 22
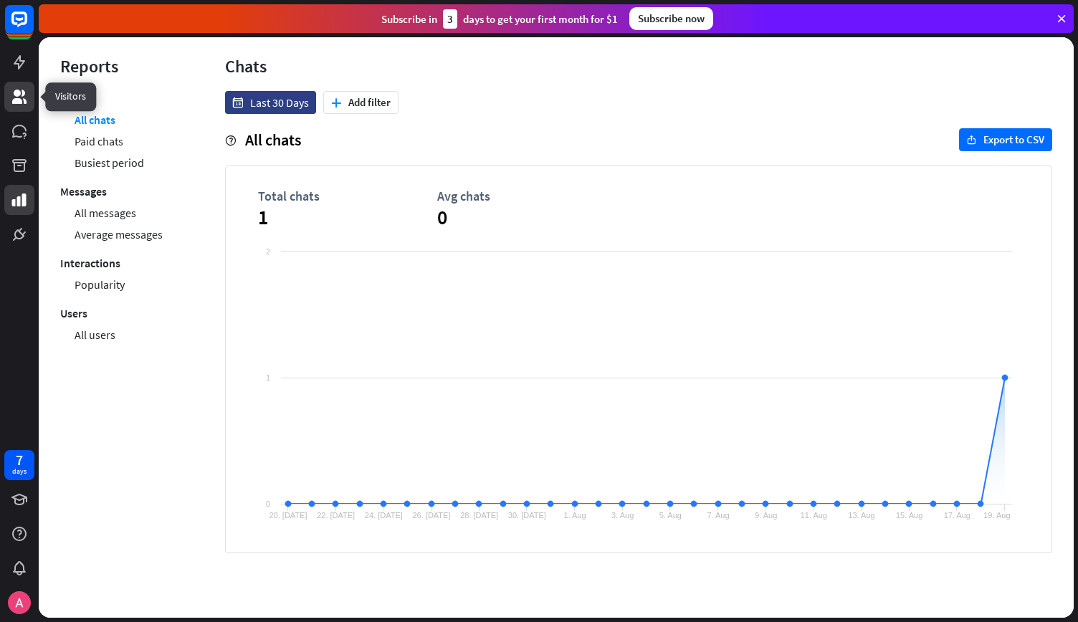
click at [22, 95] on icon at bounding box center [19, 96] width 17 height 17
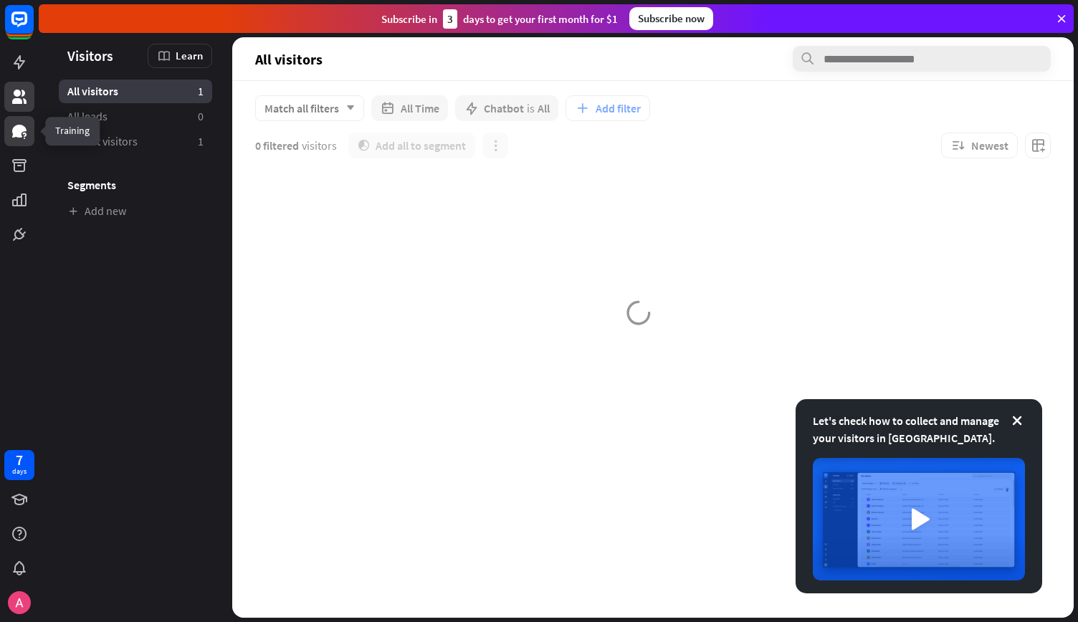
click at [17, 120] on link at bounding box center [19, 131] width 30 height 30
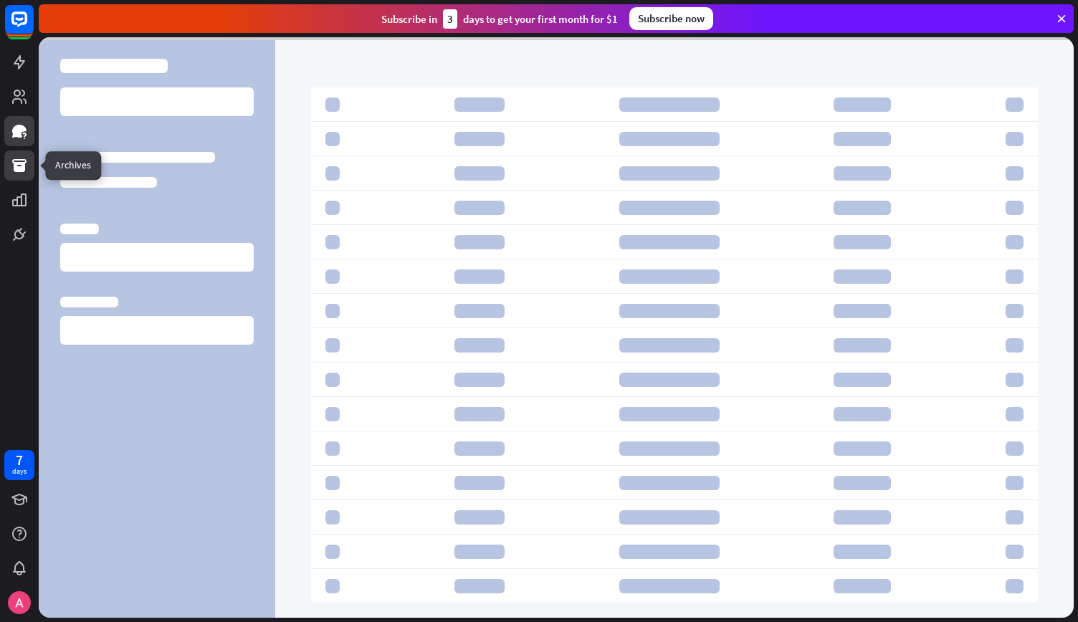
click at [13, 166] on icon at bounding box center [19, 165] width 17 height 17
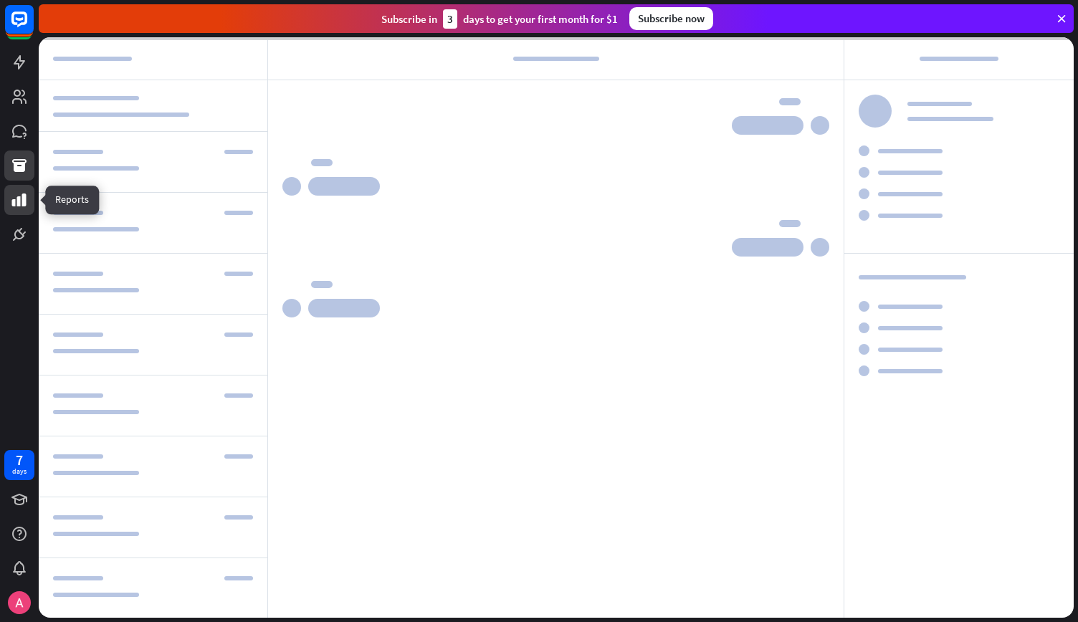
click at [14, 196] on icon at bounding box center [19, 199] width 17 height 17
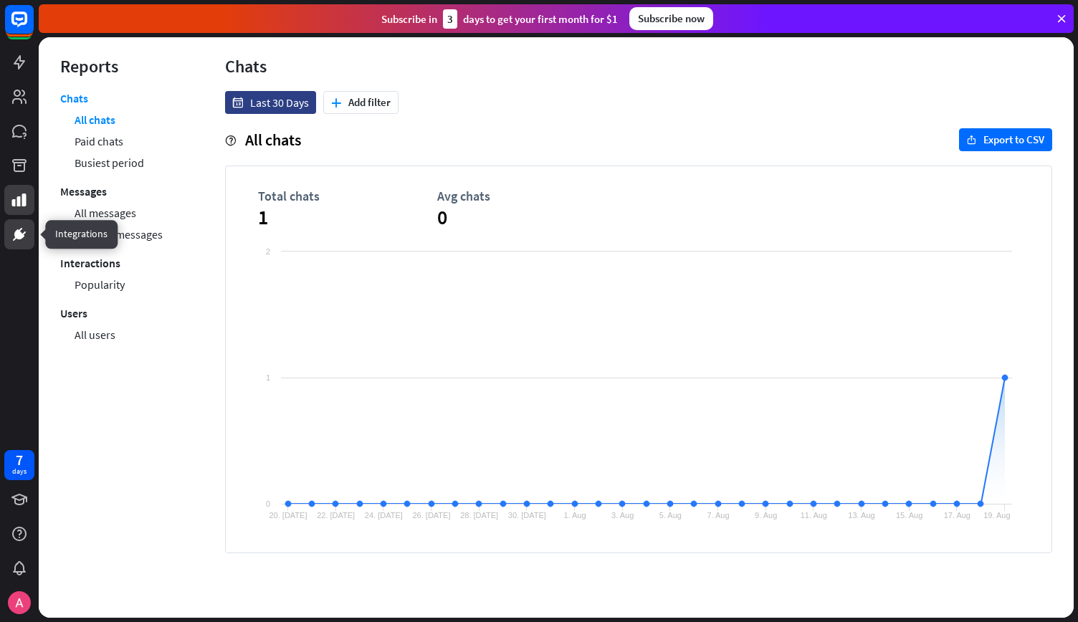
click at [21, 237] on icon at bounding box center [19, 234] width 9 height 9
